Goal: Transaction & Acquisition: Purchase product/service

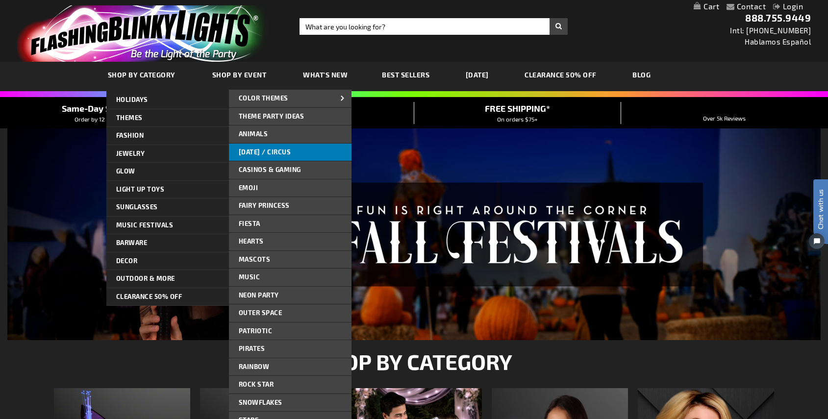
click at [259, 152] on span "[DATE] / Circus" at bounding box center [265, 152] width 52 height 8
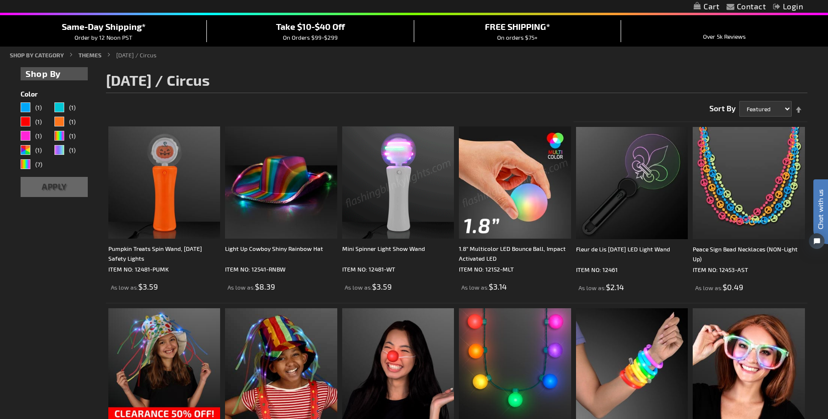
scroll to position [87, 0]
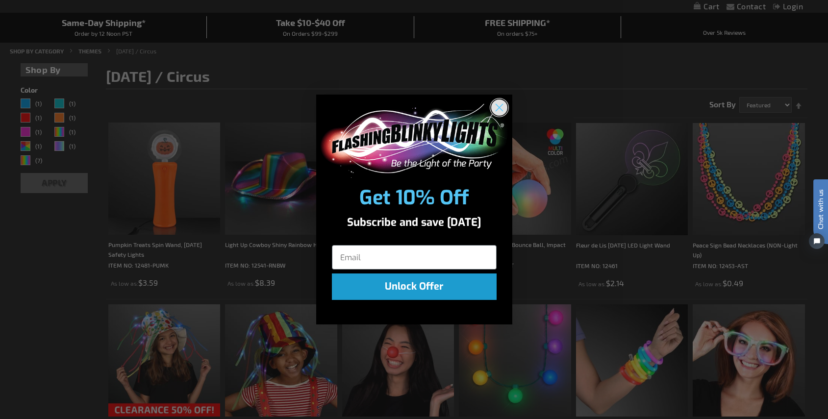
click at [499, 105] on circle "Close dialog" at bounding box center [499, 108] width 16 height 16
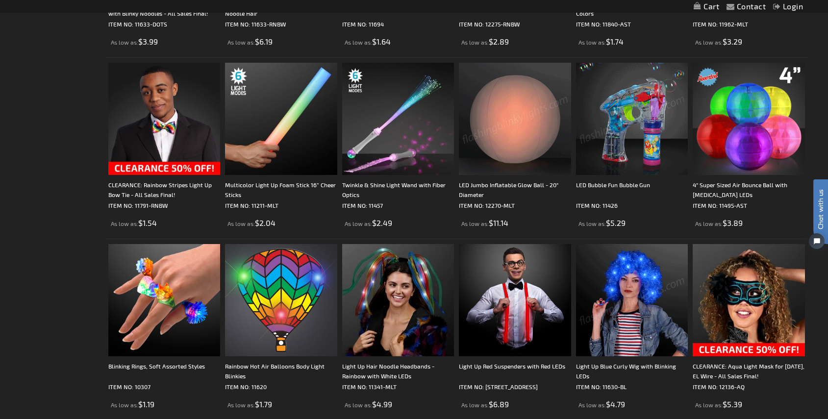
scroll to position [513, 0]
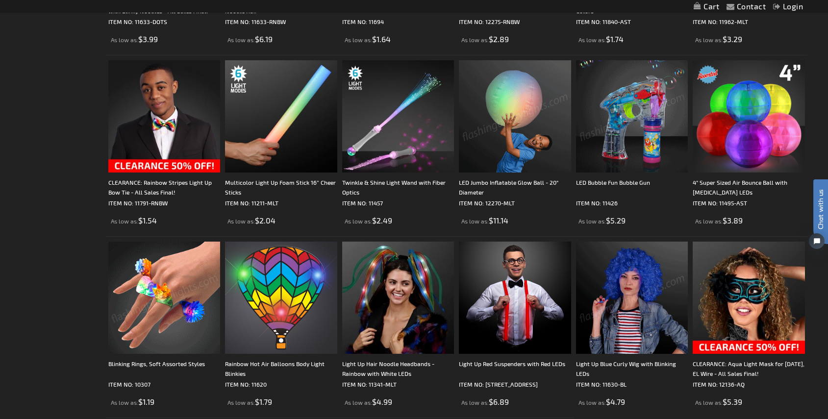
click at [169, 307] on img at bounding box center [164, 298] width 112 height 112
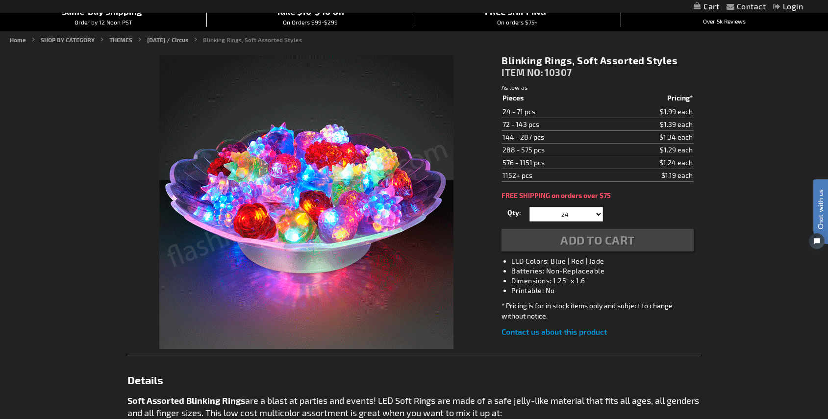
scroll to position [99, 0]
